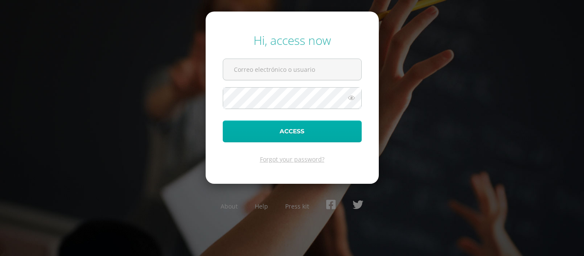
type input "yessenia682@gmail.com"
click at [296, 134] on button "Access" at bounding box center [292, 131] width 139 height 22
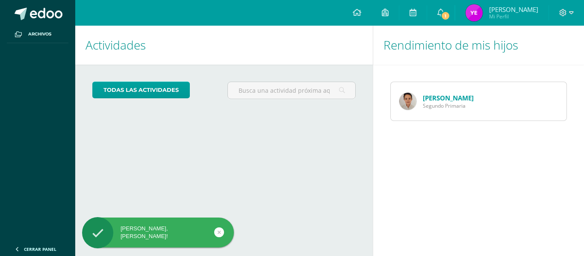
click at [304, 136] on div "Actividades Mis hijos todas las Actividades No tienes actividades Échale un vis…" at bounding box center [222, 141] width 301 height 230
click at [141, 90] on link "todas las Actividades" at bounding box center [140, 90] width 97 height 17
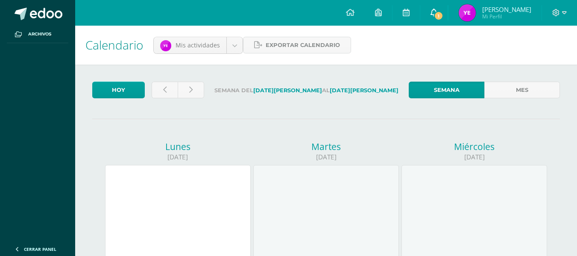
click at [438, 9] on icon at bounding box center [434, 13] width 7 height 8
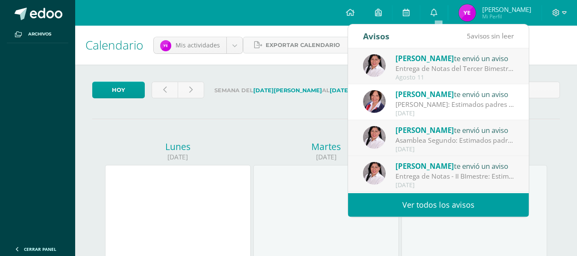
click at [440, 69] on div "Entrega de Notas del Tercer Bimestre: Buen día Padres de Familia: El día [PERSO…" at bounding box center [455, 69] width 119 height 10
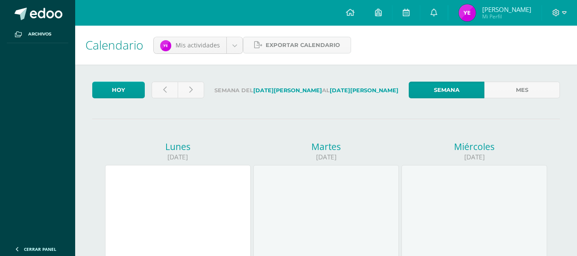
drag, startPoint x: 527, startPoint y: 115, endPoint x: 532, endPoint y: 121, distance: 7.9
click at [438, 13] on icon at bounding box center [434, 13] width 7 height 8
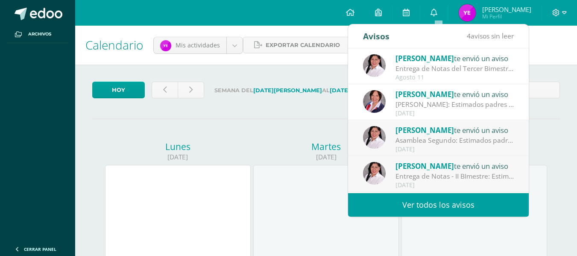
click at [457, 68] on div "Entrega de Notas del Tercer Bimestre: Buen día Padres de Familia: El día [PERSO…" at bounding box center [455, 69] width 119 height 10
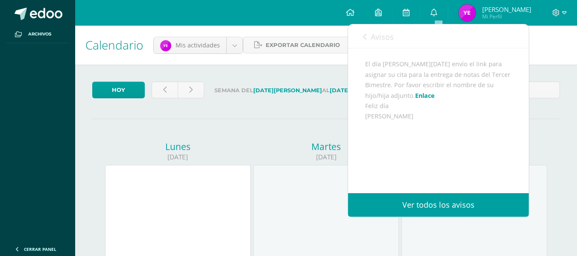
scroll to position [110, 0]
click at [415, 91] on link "Enlace" at bounding box center [425, 95] width 20 height 8
click at [436, 12] on icon at bounding box center [434, 13] width 7 height 8
click at [441, 8] on link "0" at bounding box center [433, 13] width 27 height 26
click at [436, 13] on icon at bounding box center [434, 13] width 7 height 8
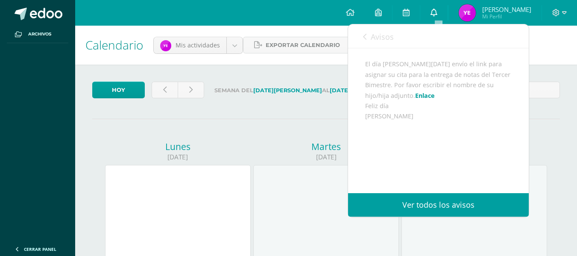
click at [436, 13] on icon at bounding box center [434, 13] width 7 height 8
click at [440, 208] on link "Ver todos los avisos" at bounding box center [438, 204] width 181 height 23
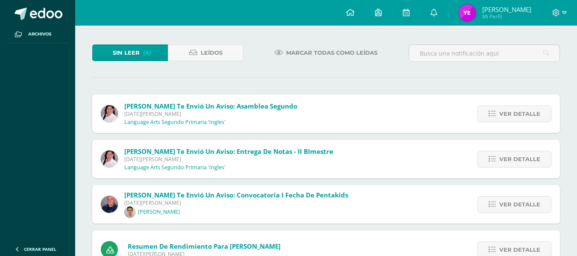
scroll to position [67, 0]
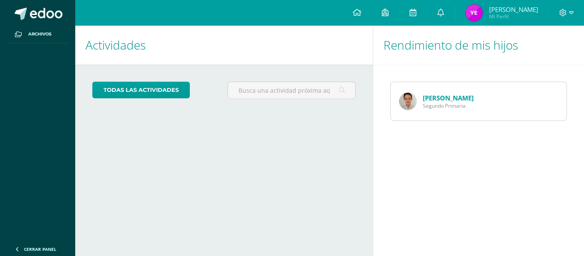
click at [454, 100] on link "[PERSON_NAME]" at bounding box center [448, 98] width 51 height 9
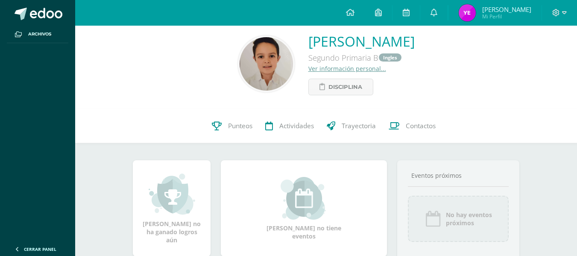
scroll to position [8, 0]
click at [435, 12] on icon at bounding box center [434, 13] width 7 height 8
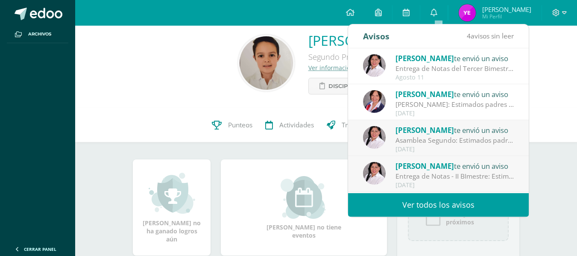
click at [462, 100] on div "[PERSON_NAME]: Estimados padres de familia: Reciban un cordial saludo. Por este…" at bounding box center [455, 105] width 119 height 10
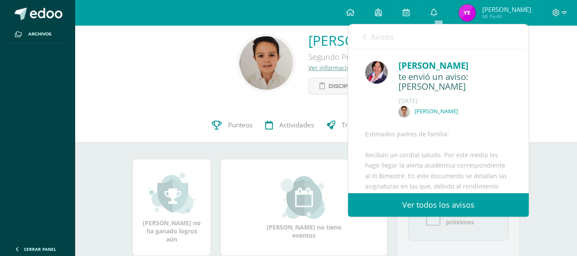
drag, startPoint x: 519, startPoint y: 90, endPoint x: 523, endPoint y: 129, distance: 38.7
click at [523, 129] on div "Maria Padilla te envió un aviso: Alerta III BImestre Julio 17 Sebastian Monsant…" at bounding box center [438, 120] width 181 height 145
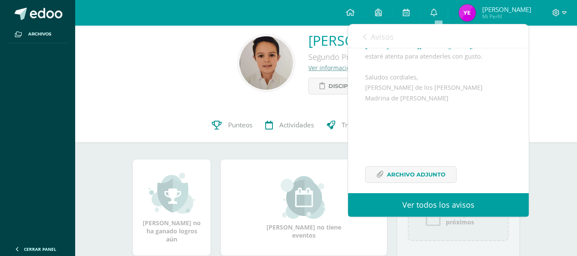
scroll to position [285, 0]
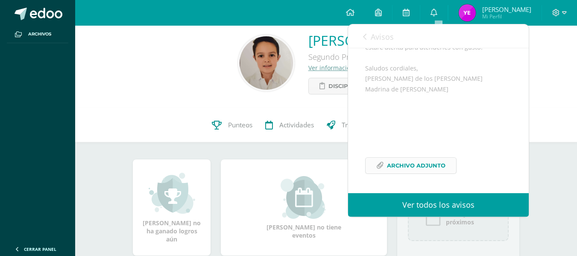
click at [431, 171] on span "Archivo Adjunto" at bounding box center [416, 166] width 59 height 16
